Goal: Information Seeking & Learning: Learn about a topic

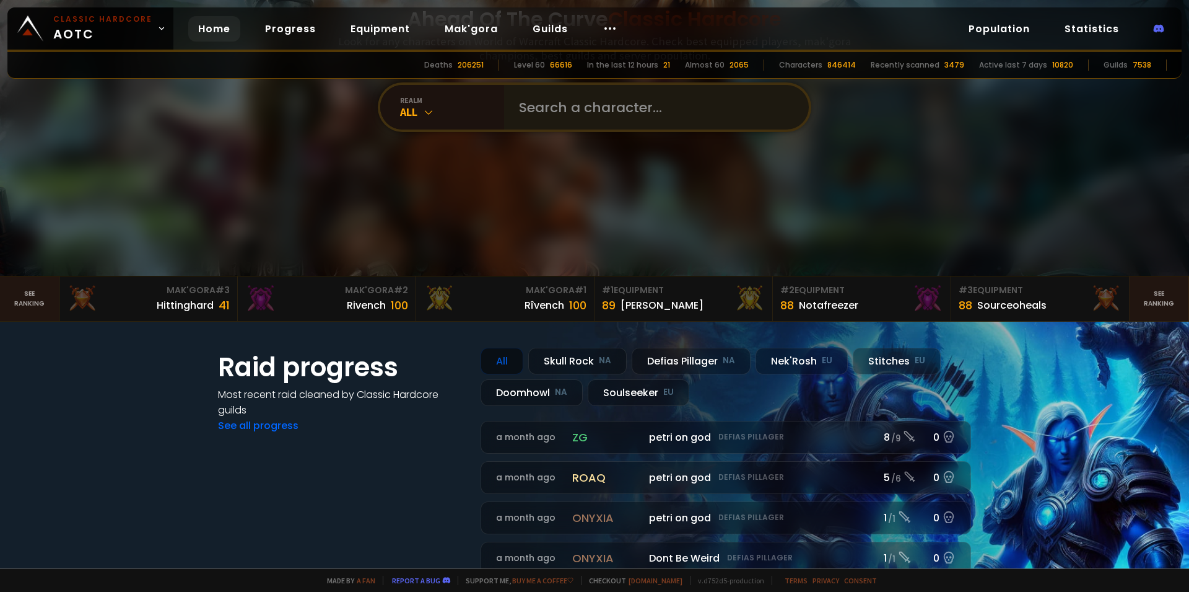
scroll to position [297, 0]
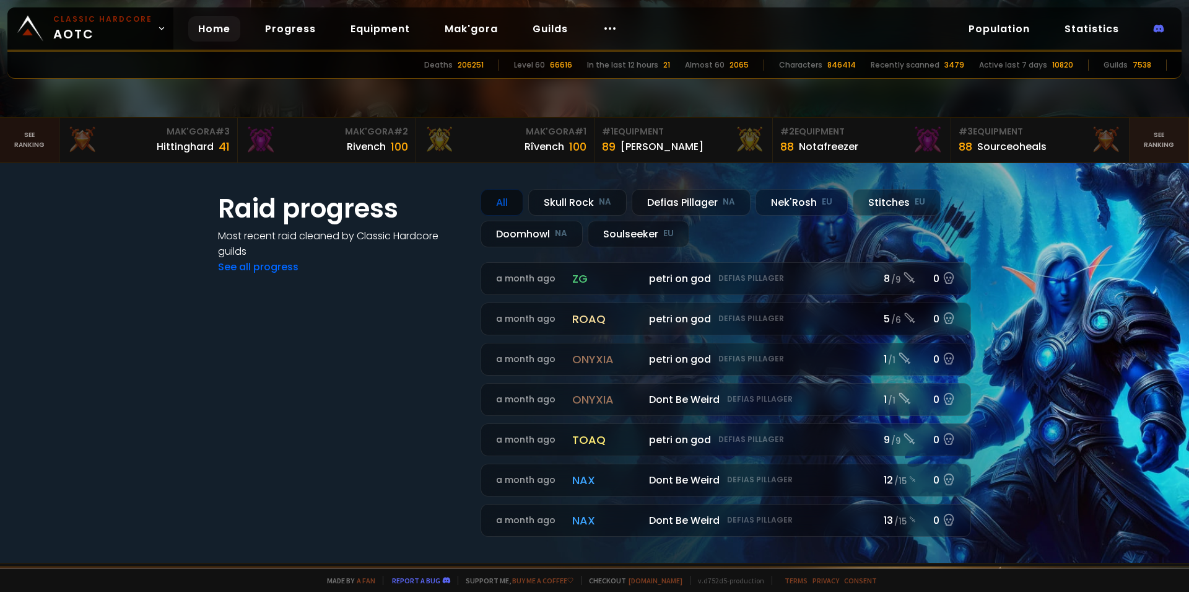
click at [17, 144] on link "See ranking" at bounding box center [29, 140] width 59 height 45
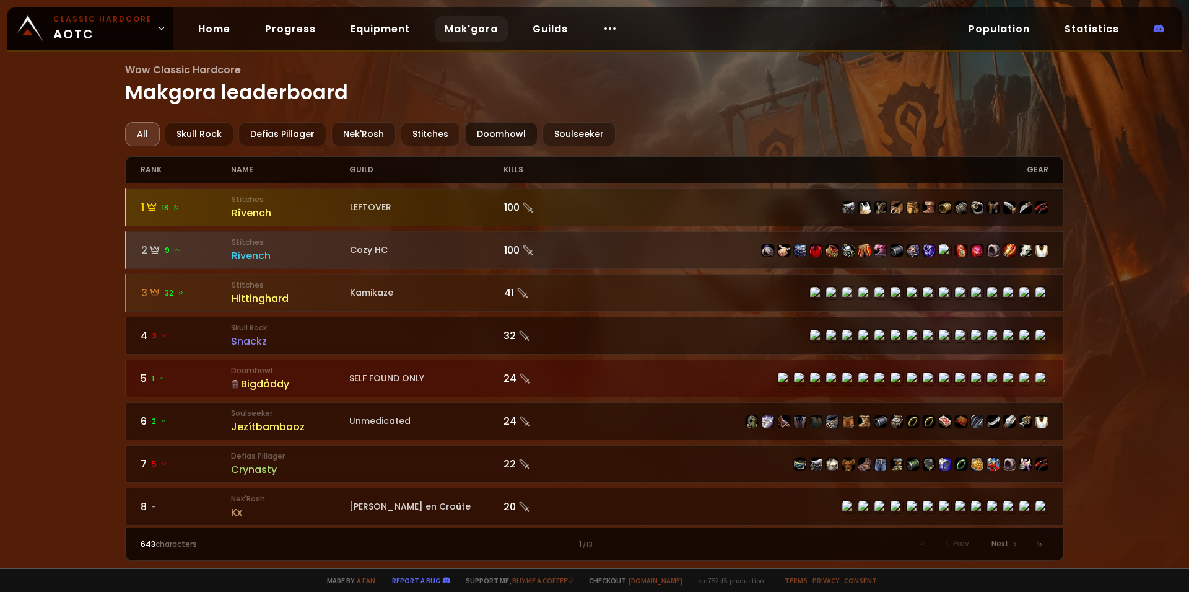
click at [505, 133] on div "Doomhowl" at bounding box center [501, 134] width 72 height 24
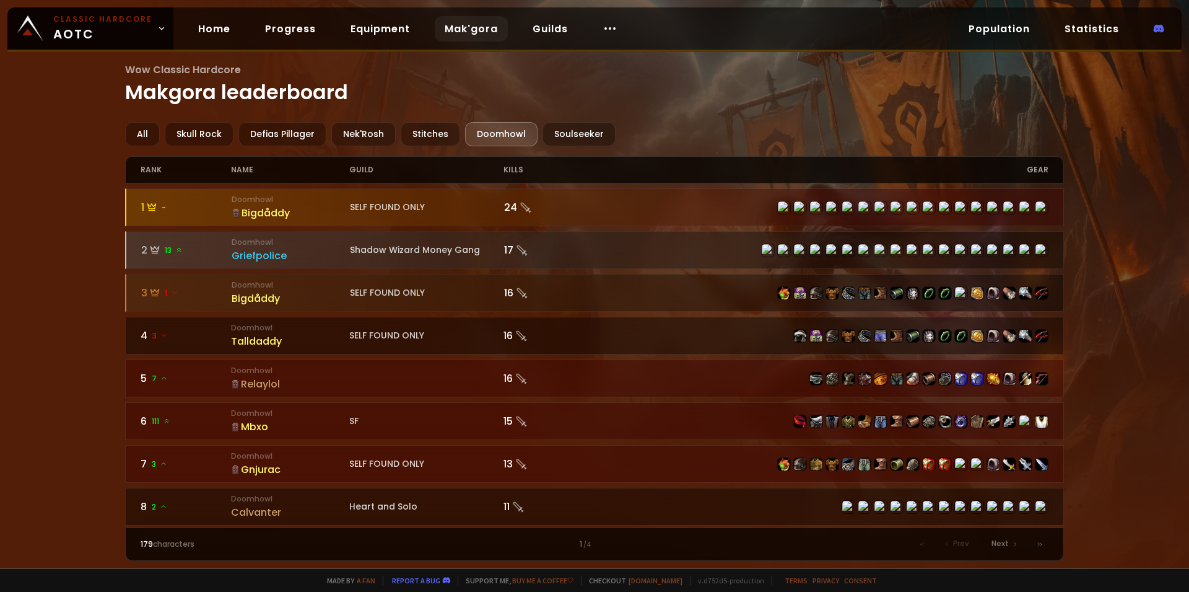
click at [273, 214] on div "Bigdåddy" at bounding box center [291, 212] width 118 height 15
click at [397, 26] on link "Equipment" at bounding box center [380, 28] width 79 height 25
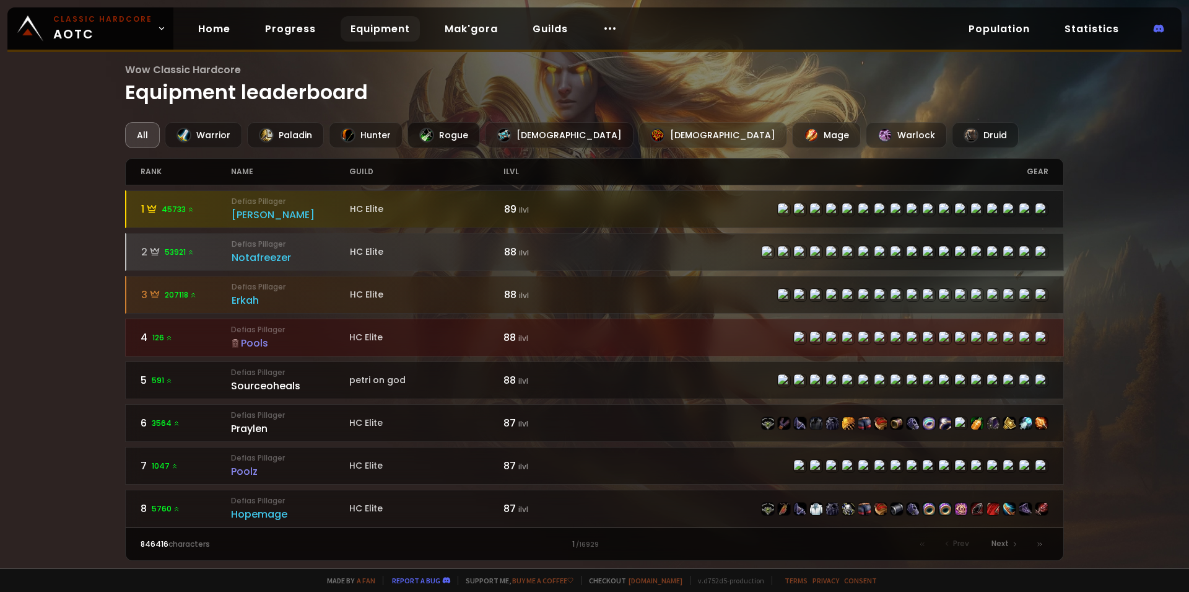
click at [441, 131] on div "Rogue" at bounding box center [444, 135] width 72 height 26
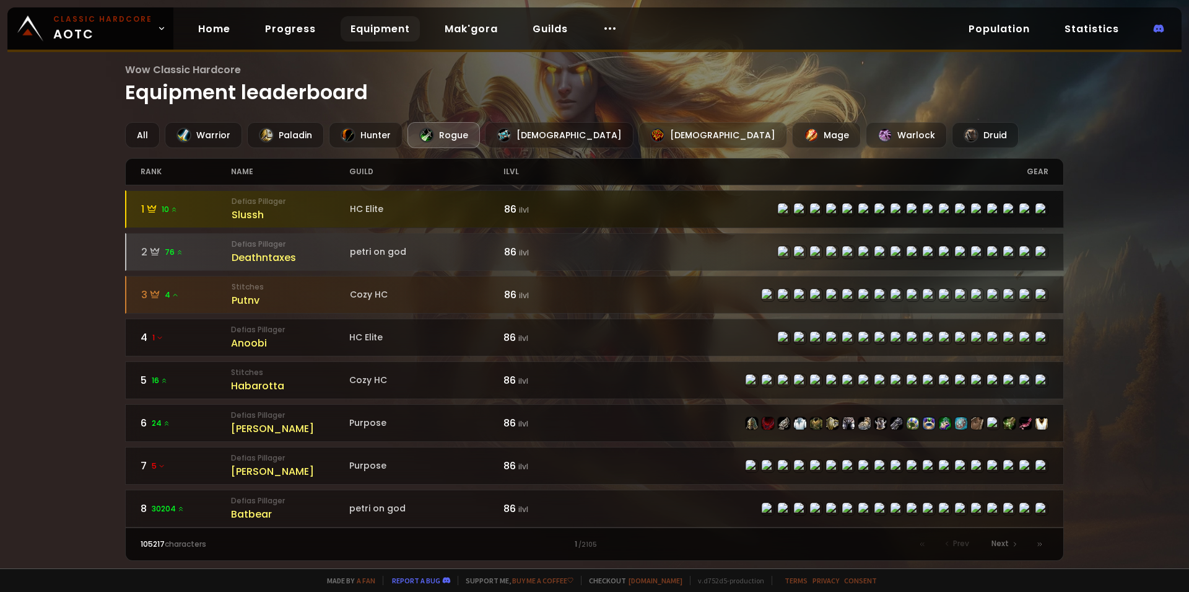
click at [178, 212] on icon at bounding box center [173, 209] width 7 height 7
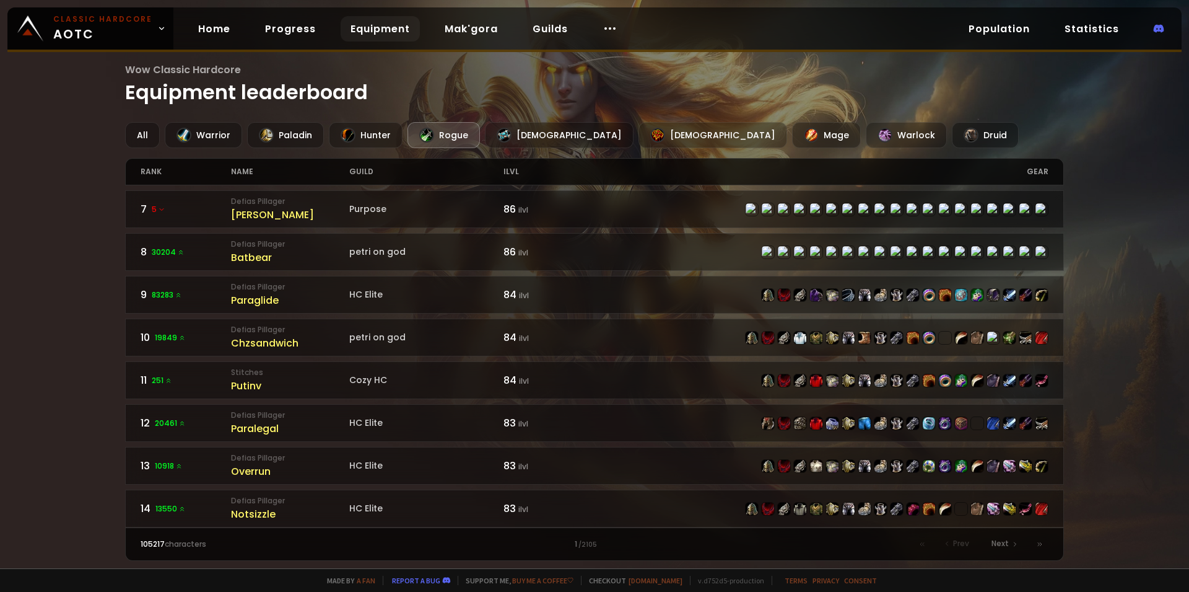
scroll to position [171, 0]
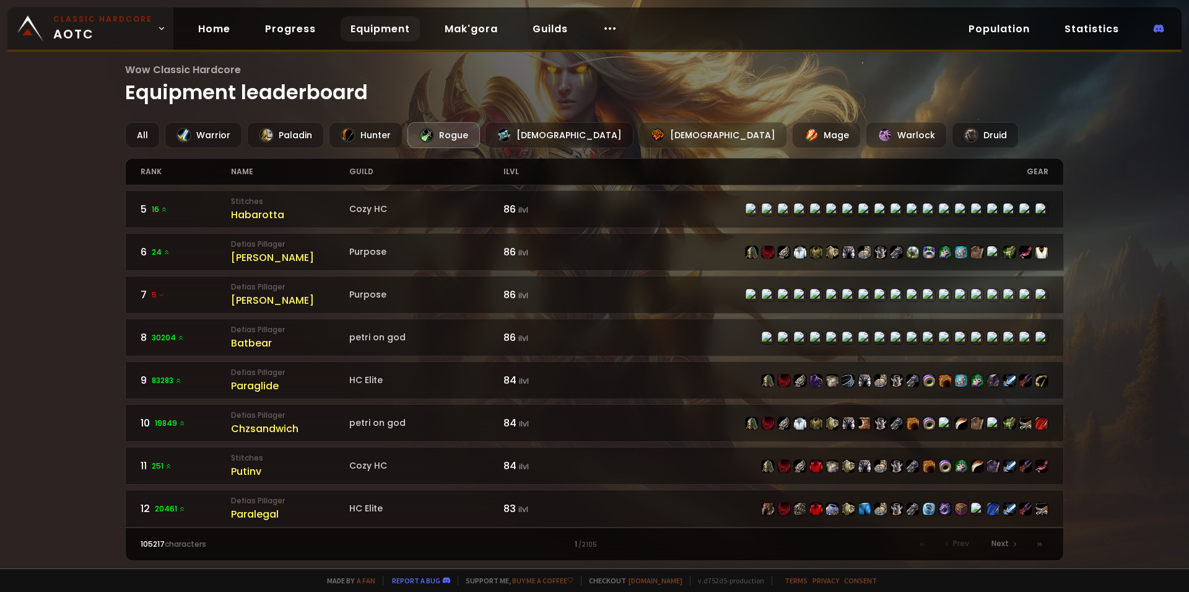
click at [128, 24] on small "Classic Hardcore" at bounding box center [102, 19] width 99 height 11
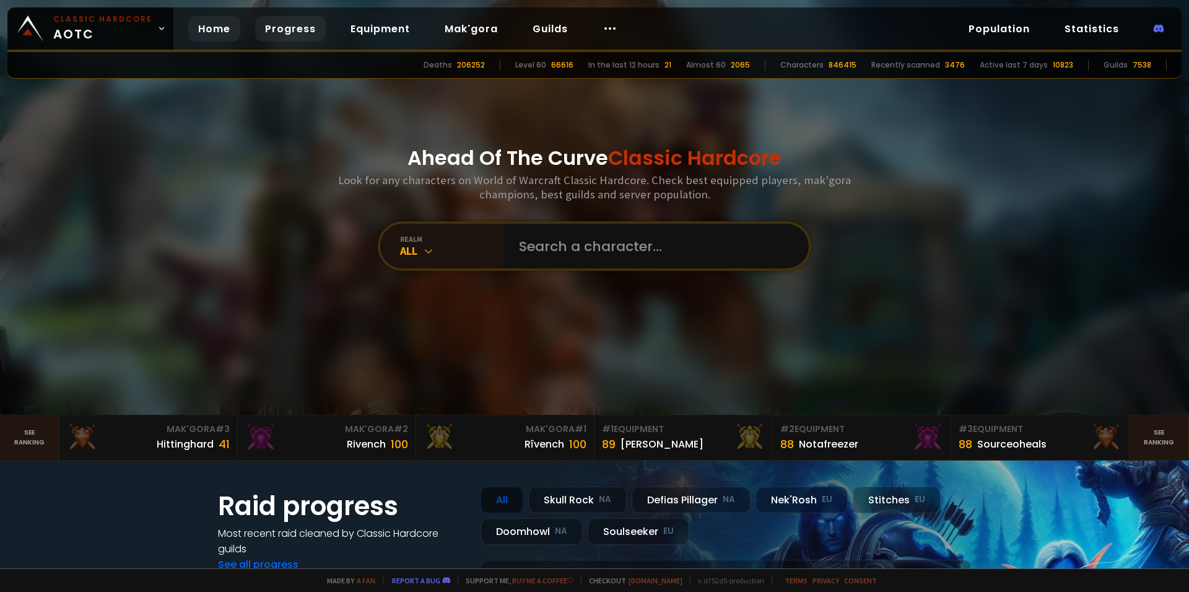
click at [300, 27] on link "Progress" at bounding box center [290, 28] width 71 height 25
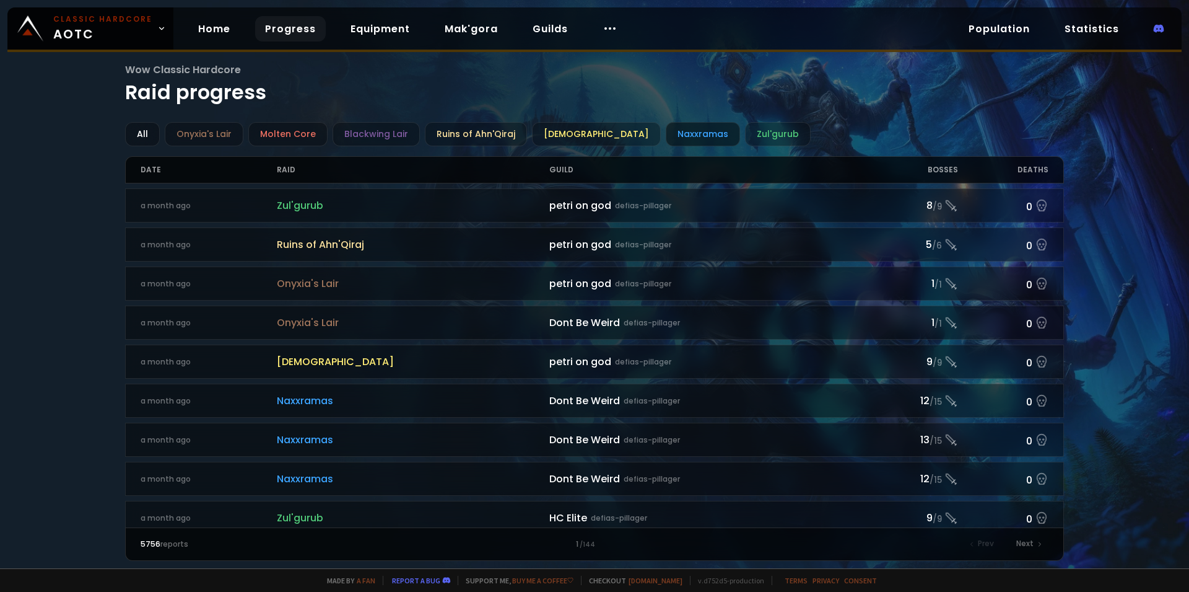
click at [667, 131] on div "Naxxramas" at bounding box center [703, 134] width 74 height 24
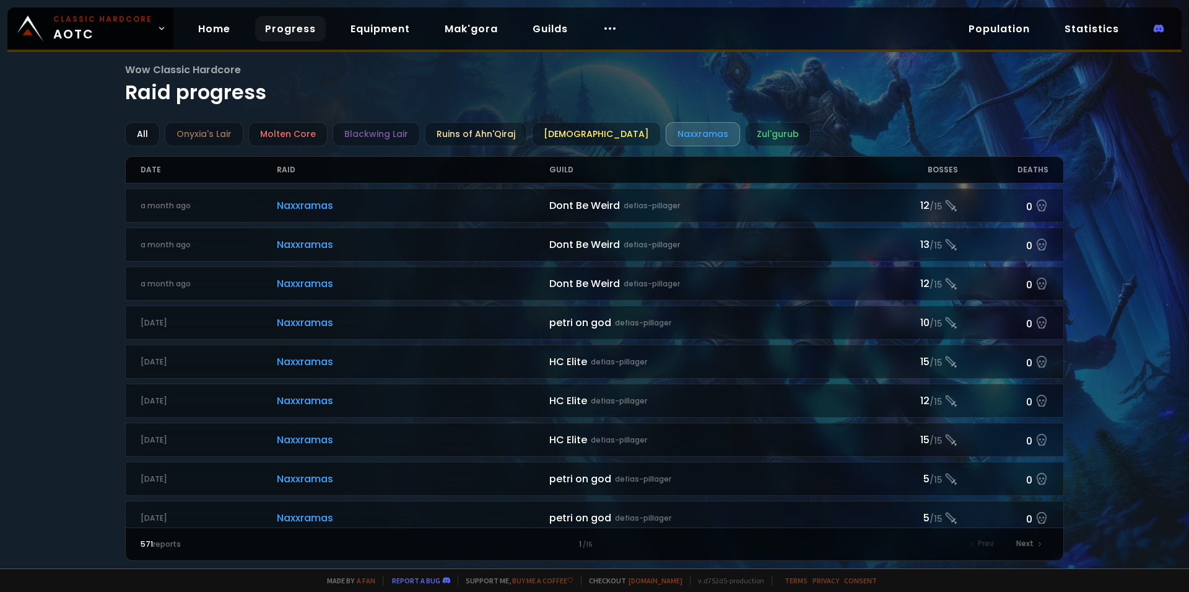
click at [945, 175] on div "Bosses" at bounding box center [912, 170] width 91 height 26
click at [310, 138] on div "Molten Core" at bounding box center [287, 134] width 79 height 24
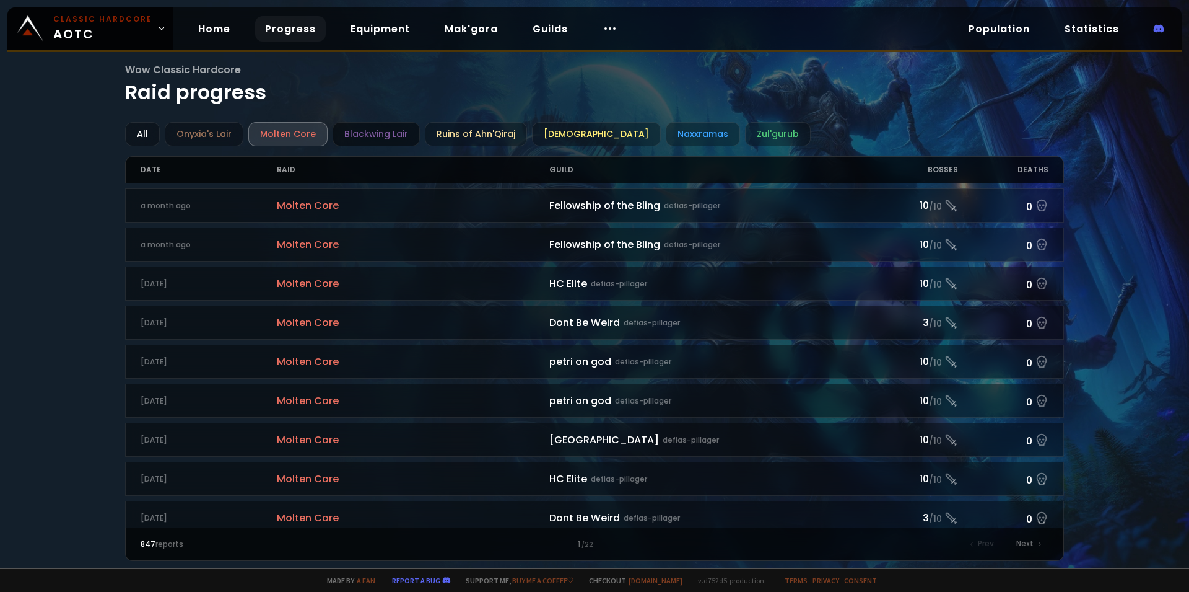
click at [361, 137] on div "Blackwing Lair" at bounding box center [376, 134] width 87 height 24
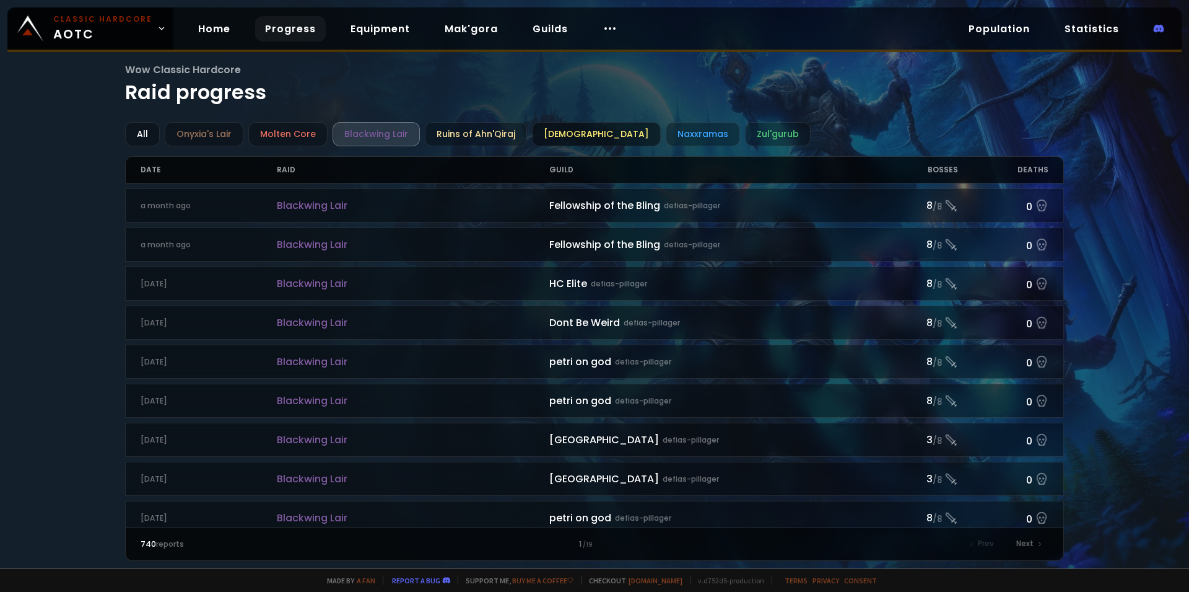
click at [532, 131] on div "[DEMOGRAPHIC_DATA]" at bounding box center [596, 134] width 129 height 24
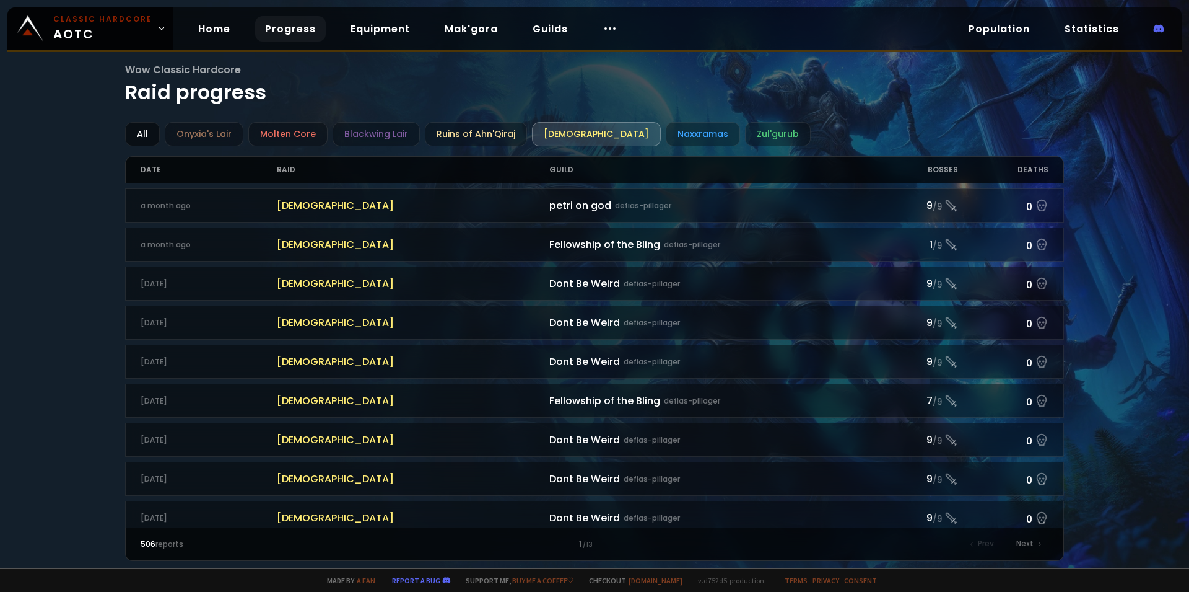
click at [148, 134] on div "All" at bounding box center [142, 134] width 35 height 24
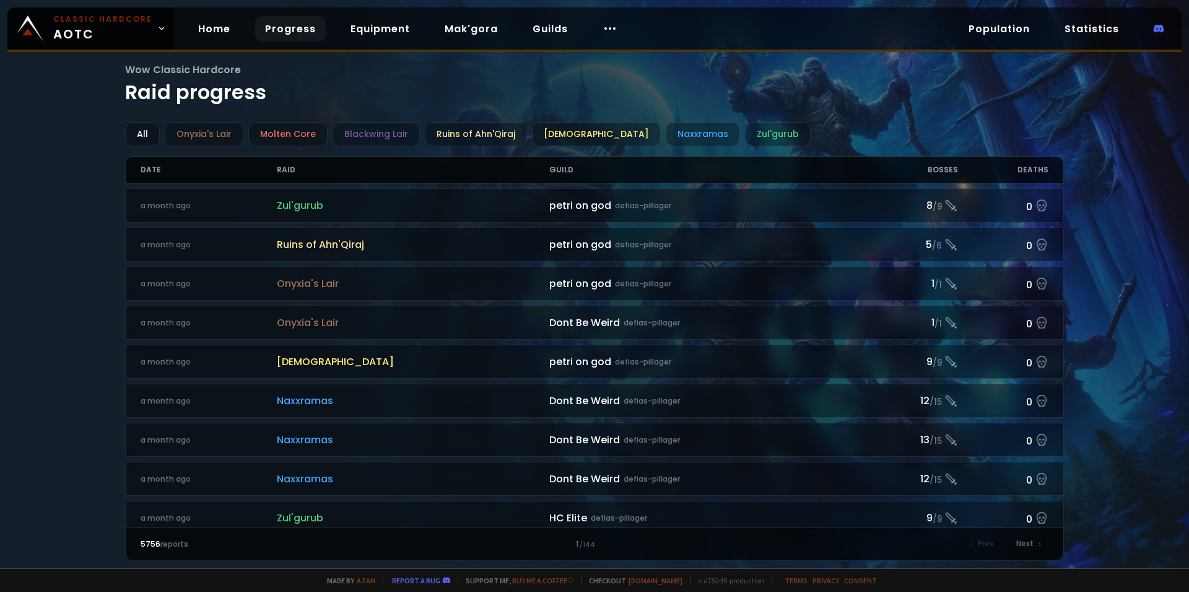
click at [283, 22] on link "Progress" at bounding box center [290, 28] width 71 height 25
click at [361, 33] on link "Equipment" at bounding box center [380, 28] width 79 height 25
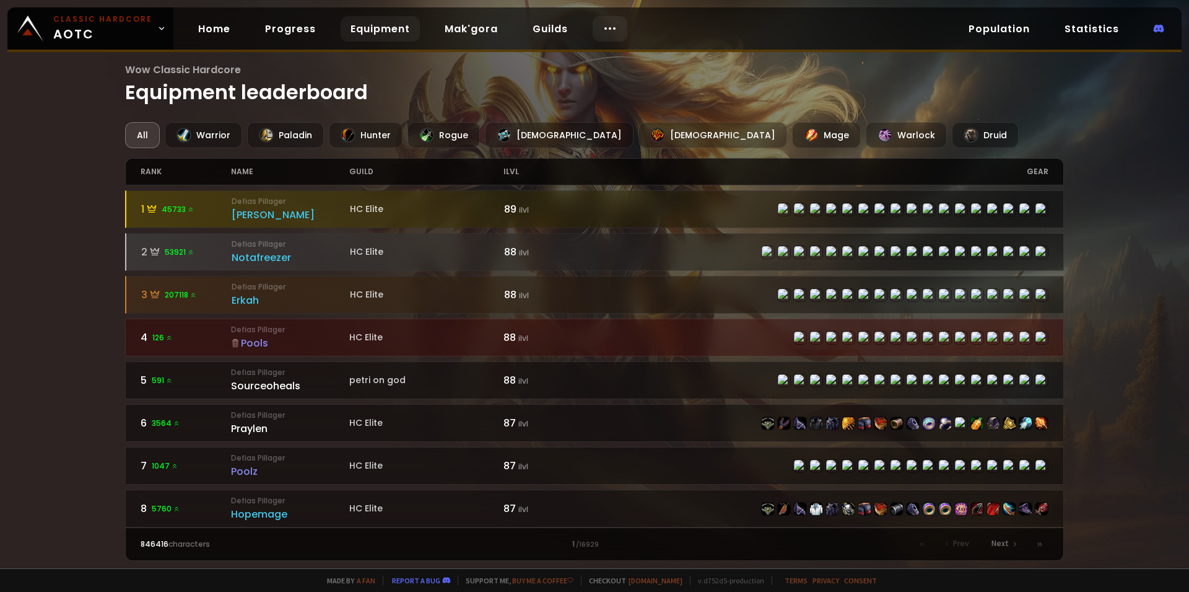
click at [605, 32] on icon at bounding box center [610, 28] width 15 height 15
click at [6, 296] on div "Wow Classic Hardcore Equipment leaderboard All Warrior Paladin Hunter Rogue Pri…" at bounding box center [594, 284] width 1189 height 568
click at [1018, 33] on link "Population" at bounding box center [999, 28] width 81 height 25
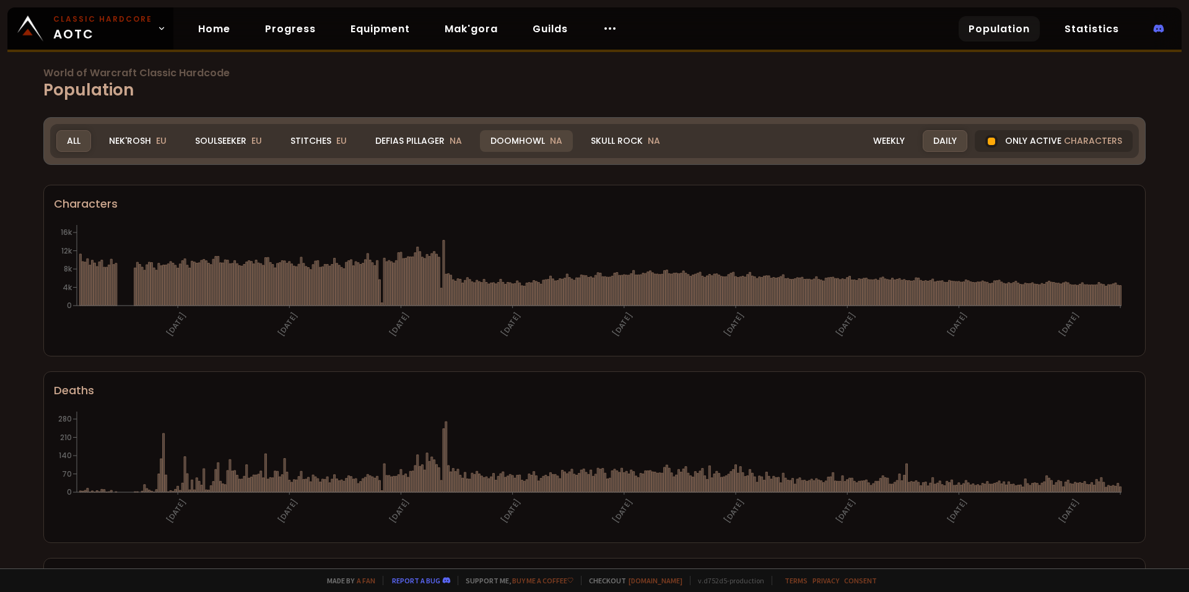
click at [519, 145] on div "Doomhowl NA" at bounding box center [526, 141] width 93 height 22
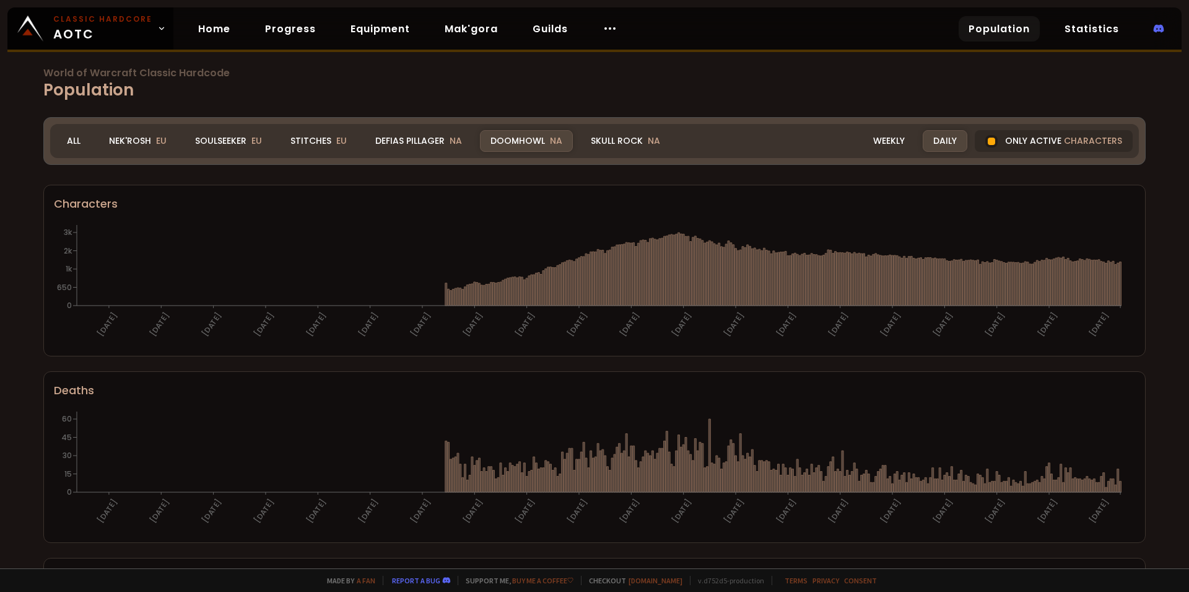
click at [396, 143] on div "Defias Pillager NA" at bounding box center [419, 141] width 108 height 22
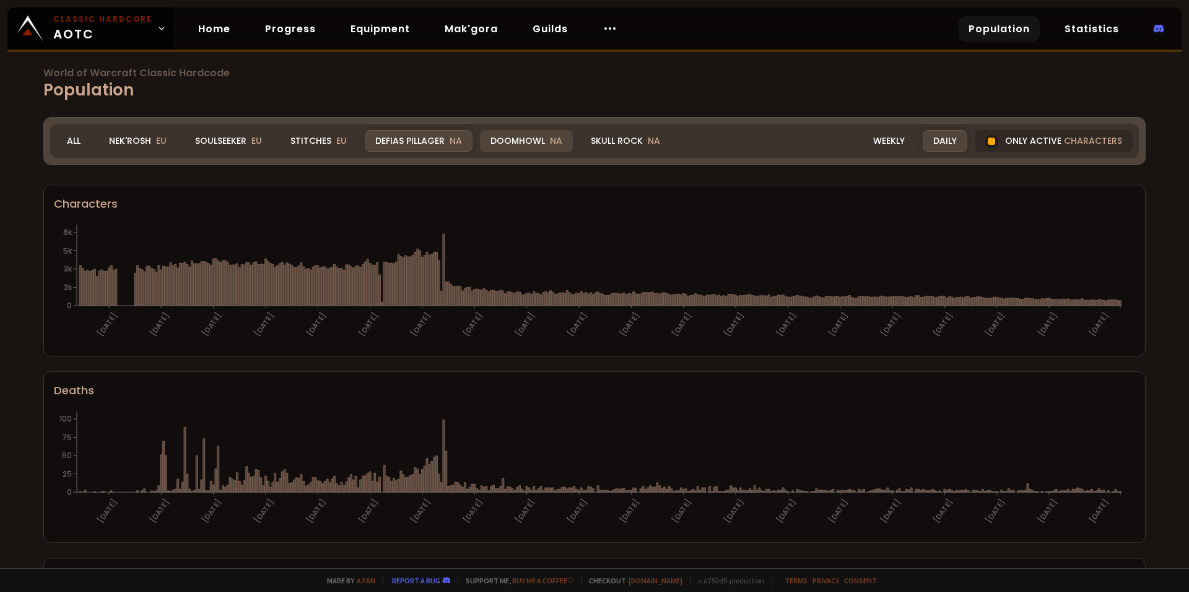
click at [540, 139] on div "Doomhowl NA" at bounding box center [526, 141] width 93 height 22
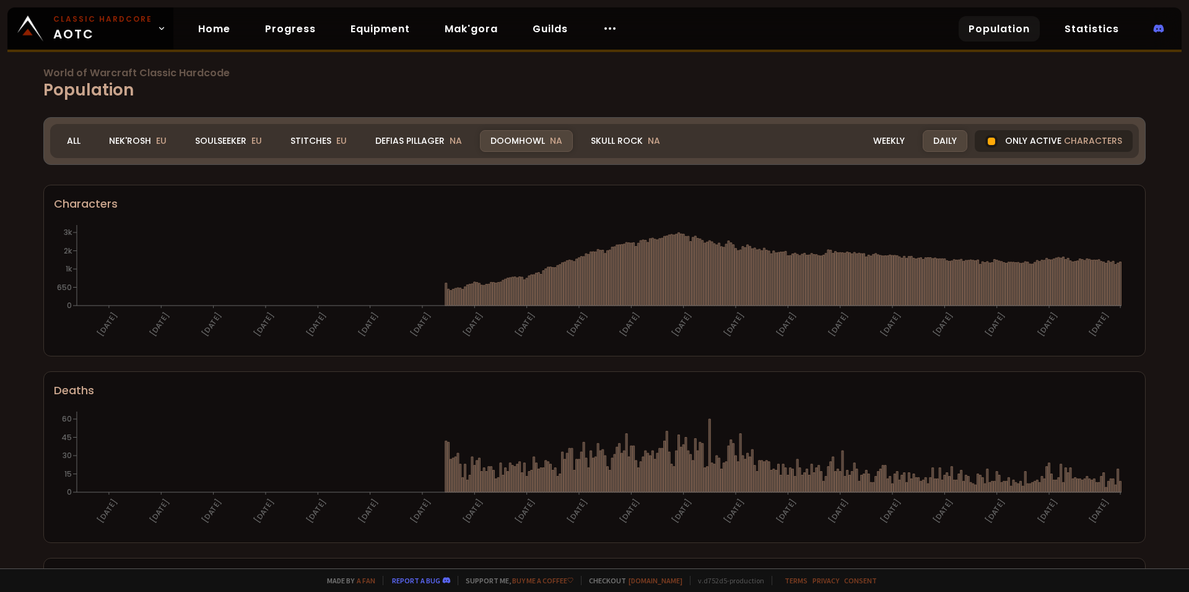
click at [1064, 144] on span "characters" at bounding box center [1093, 140] width 58 height 13
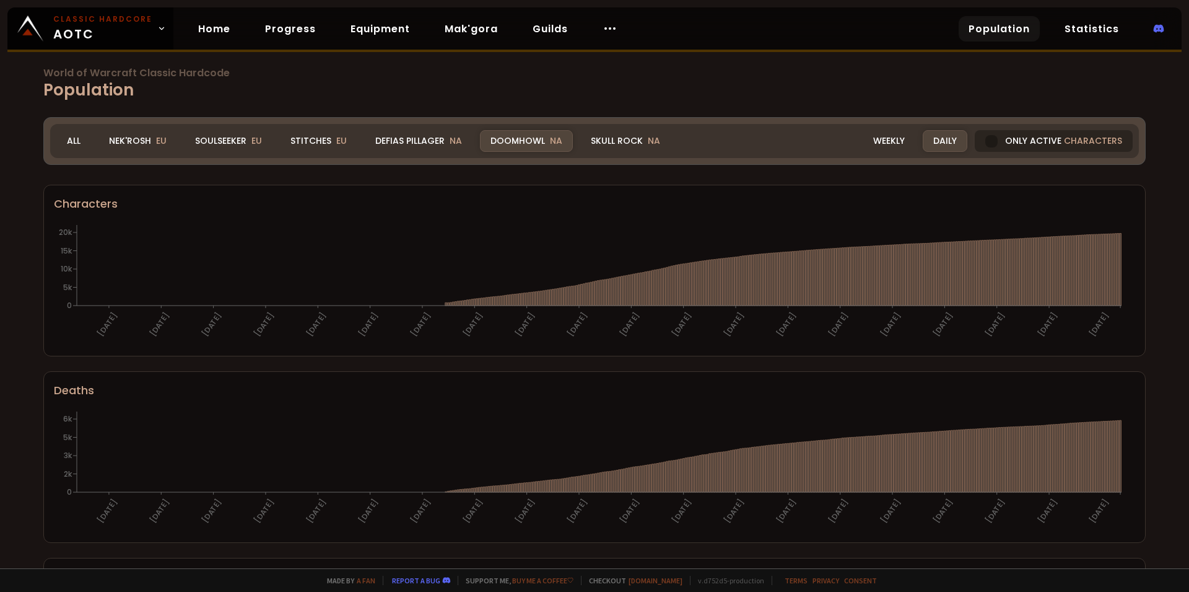
click at [986, 139] on div at bounding box center [992, 141] width 12 height 12
click at [883, 141] on div "Weekly" at bounding box center [889, 141] width 53 height 22
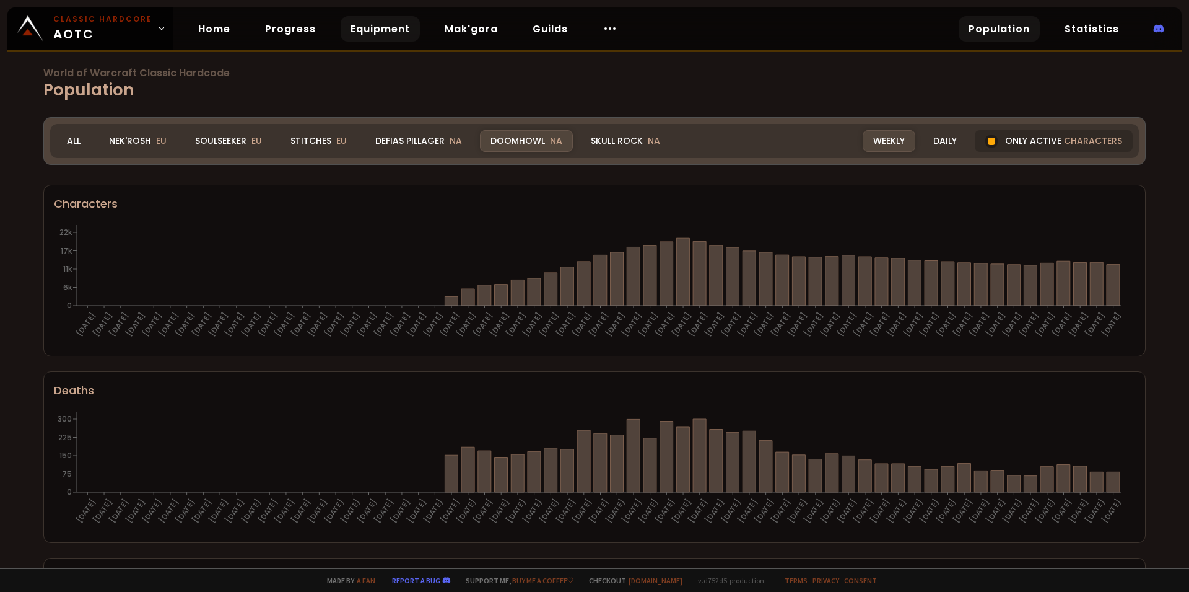
click at [385, 27] on link "Equipment" at bounding box center [380, 28] width 79 height 25
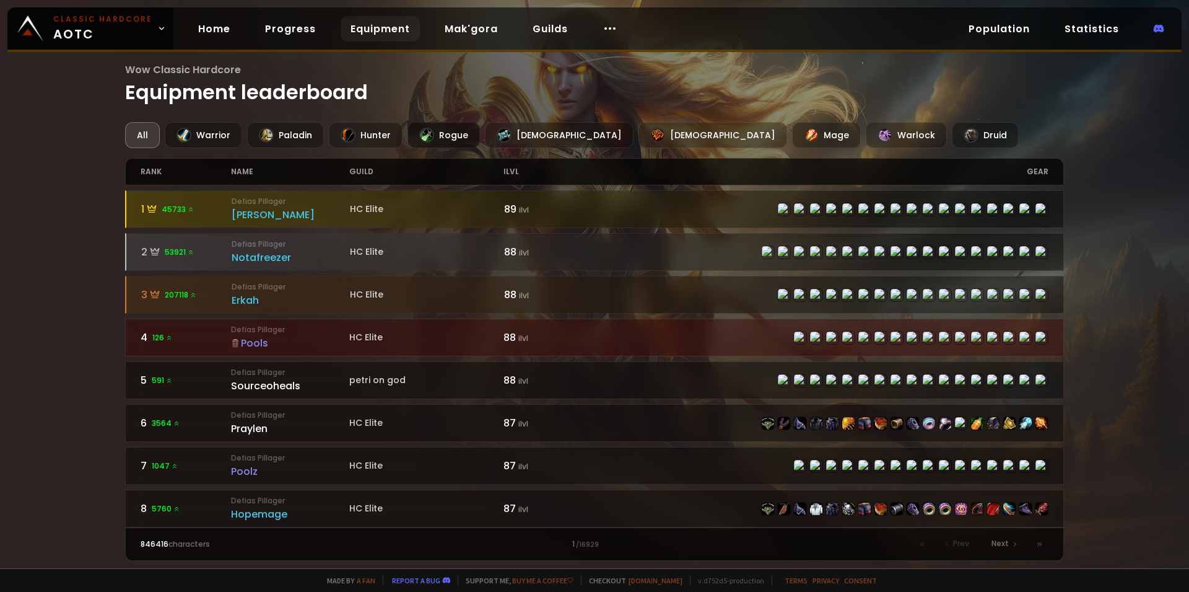
click at [427, 131] on div at bounding box center [426, 135] width 15 height 15
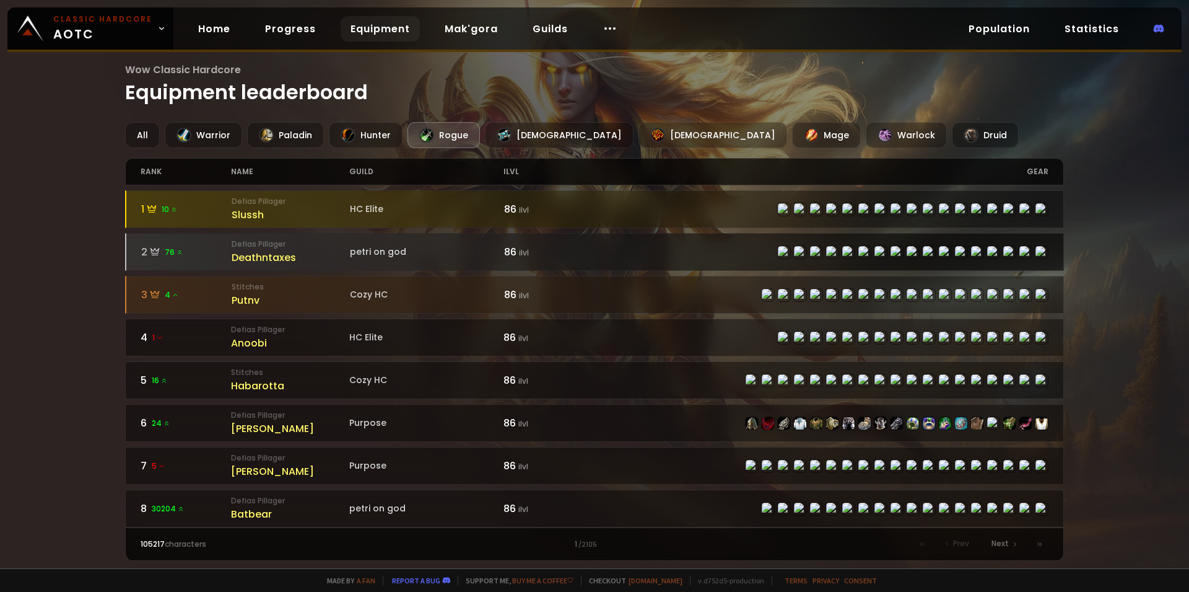
click at [157, 255] on icon at bounding box center [155, 251] width 8 height 7
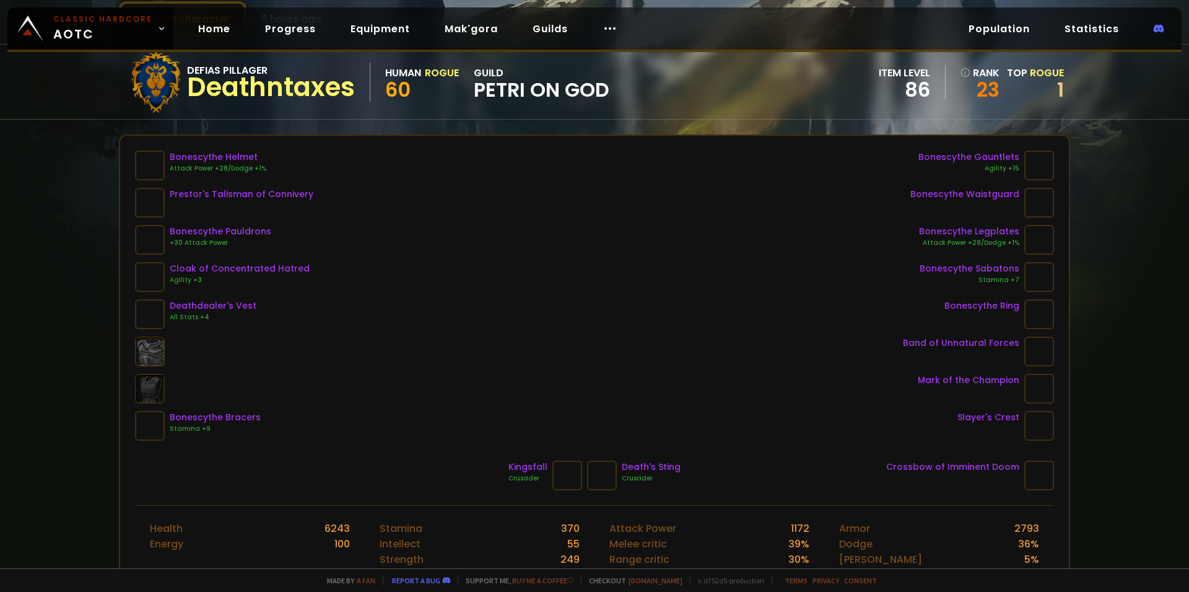
scroll to position [171, 0]
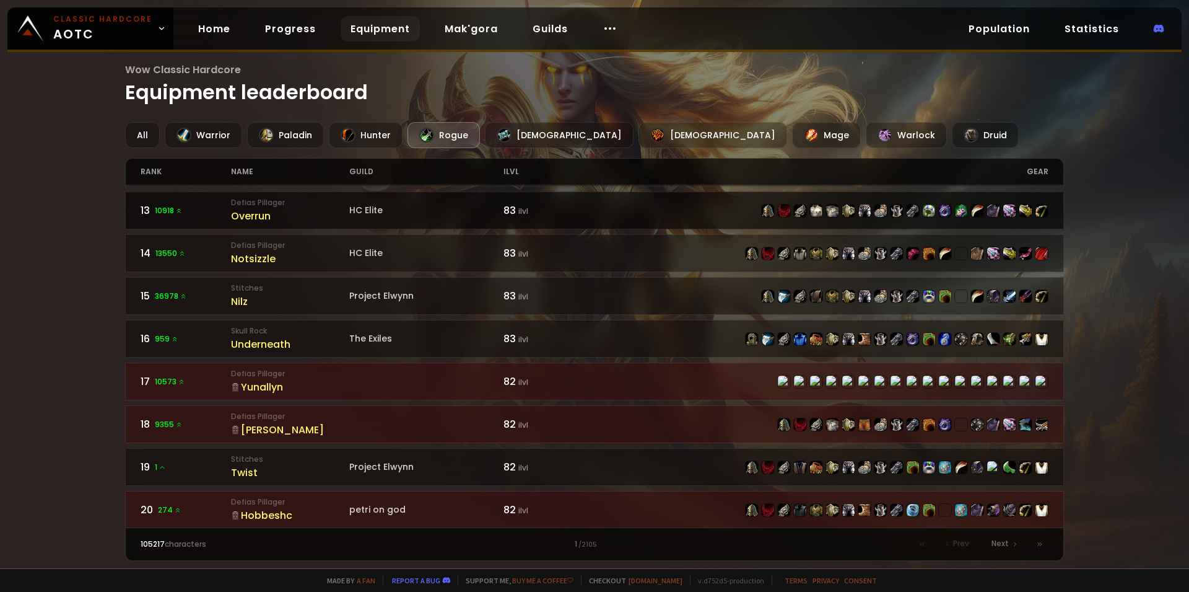
scroll to position [513, 0]
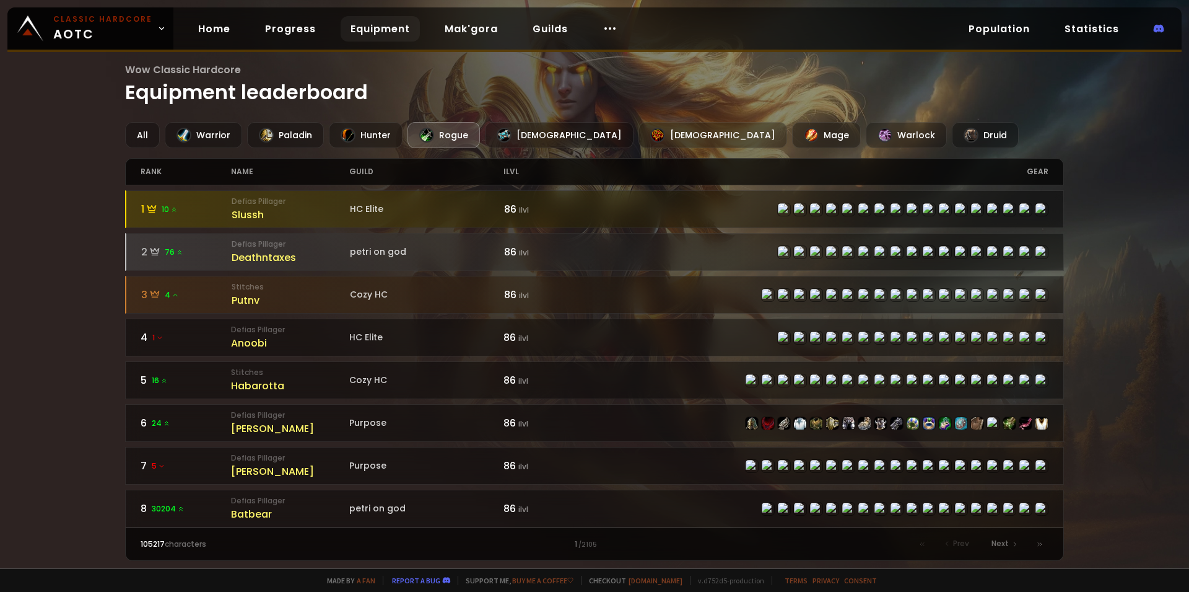
scroll to position [513, 0]
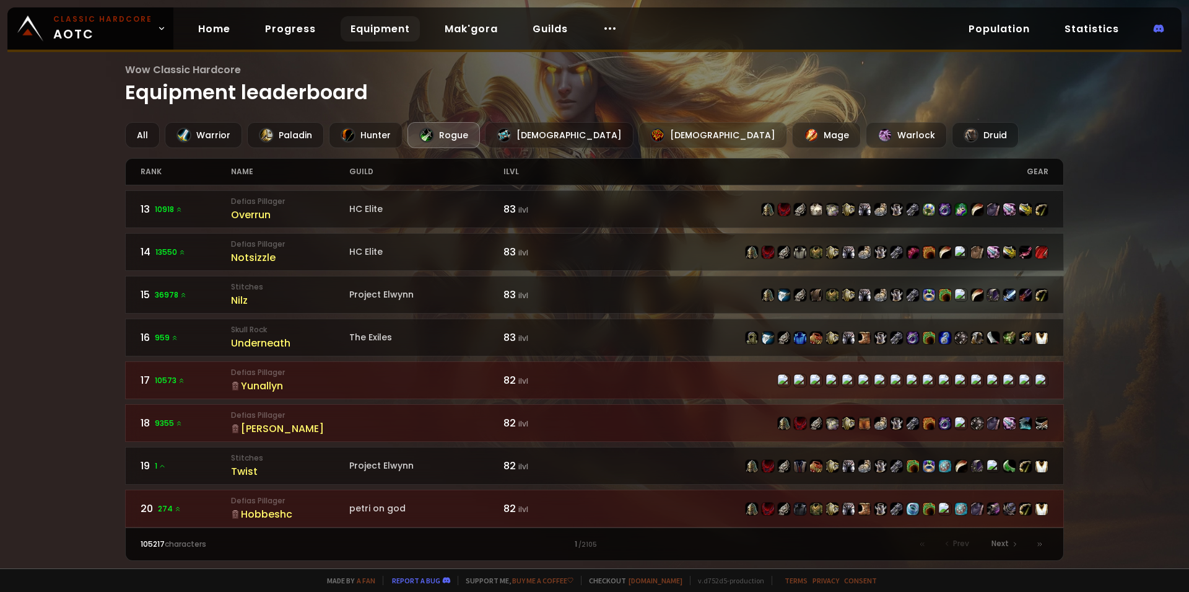
click at [199, 388] on div "17 10573" at bounding box center [186, 379] width 91 height 15
